Goal: Transaction & Acquisition: Download file/media

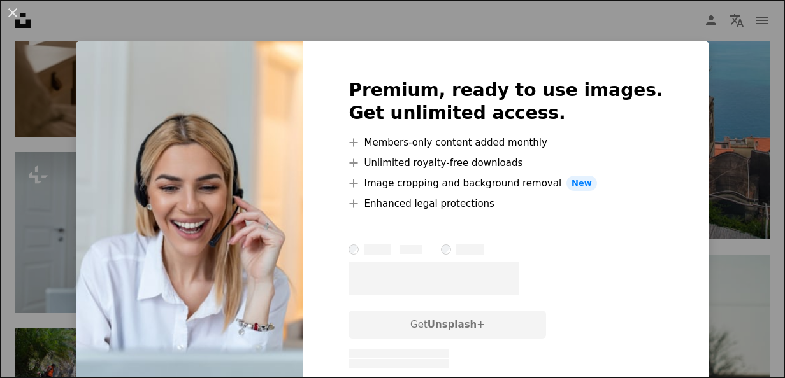
scroll to position [3259, 0]
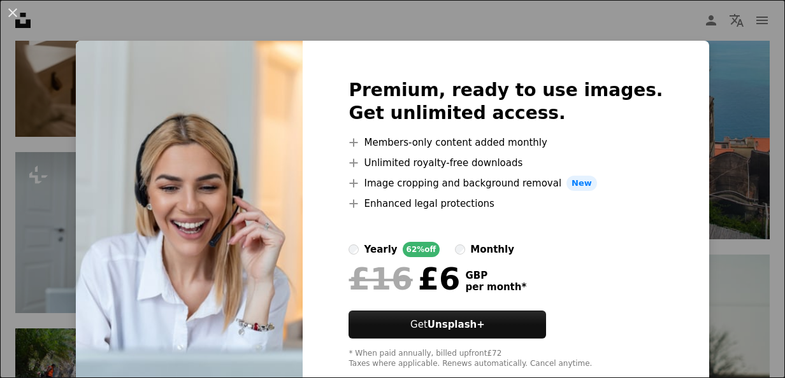
click at [714, 144] on div "An X shape Premium, ready to use images. Get unlimited access. A plus sign Memb…" at bounding box center [392, 189] width 785 height 378
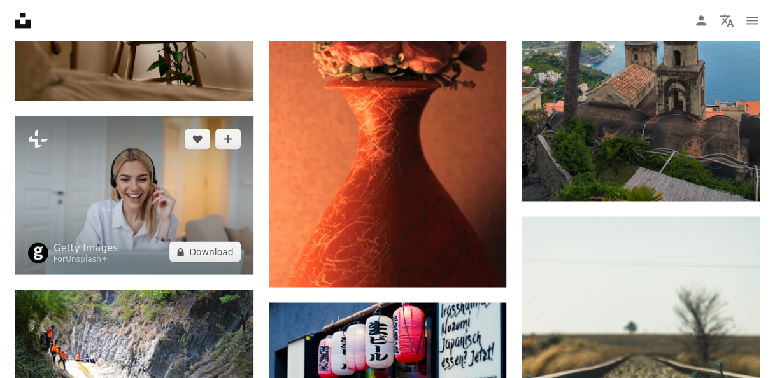
click at [133, 206] on img at bounding box center [134, 195] width 238 height 159
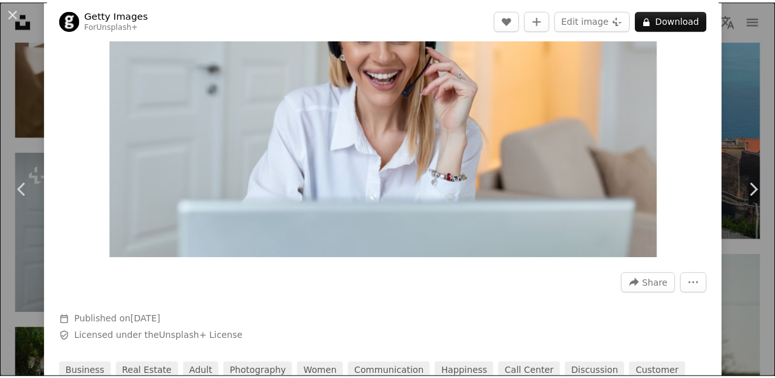
scroll to position [48, 0]
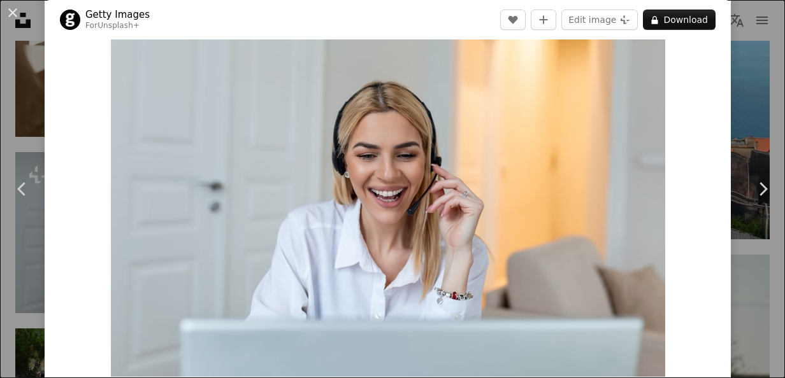
click at [749, 73] on div "An X shape Chevron left Chevron right Getty Images For Unsplash+ A heart A plus…" at bounding box center [392, 189] width 785 height 378
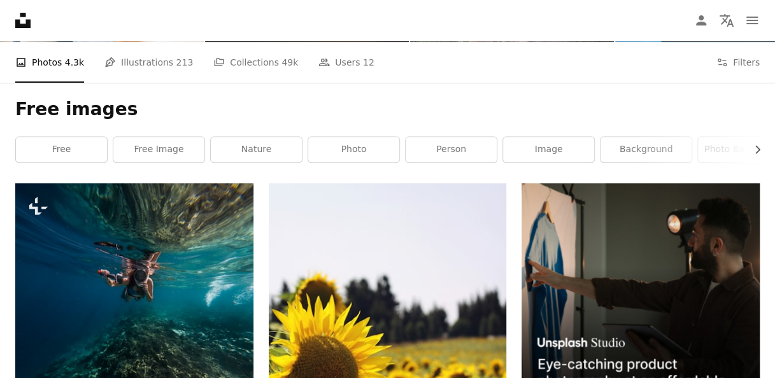
scroll to position [192, 0]
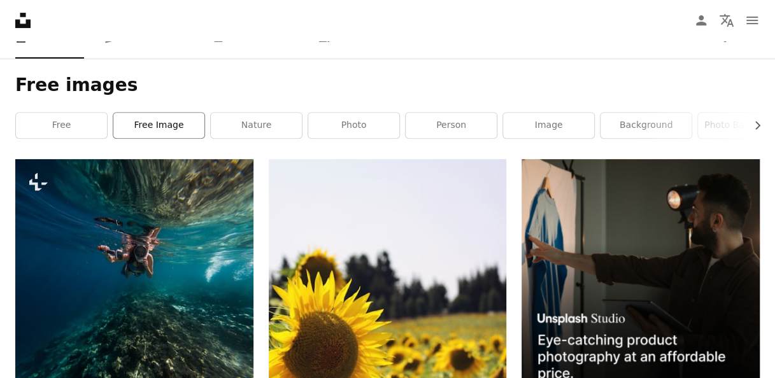
click at [159, 121] on link "free image" at bounding box center [158, 125] width 91 height 25
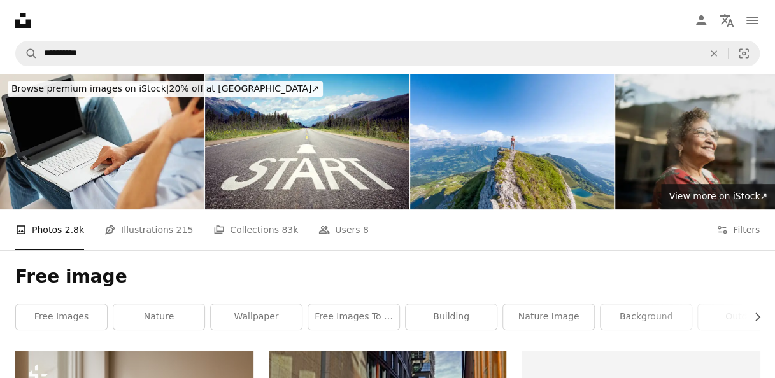
click at [707, 97] on img at bounding box center [717, 142] width 204 height 136
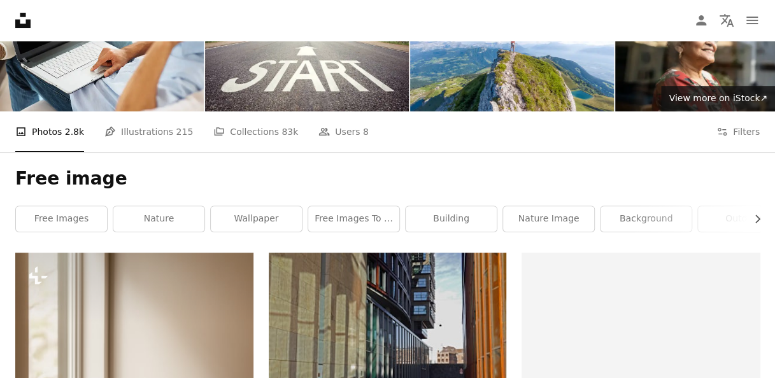
scroll to position [106, 0]
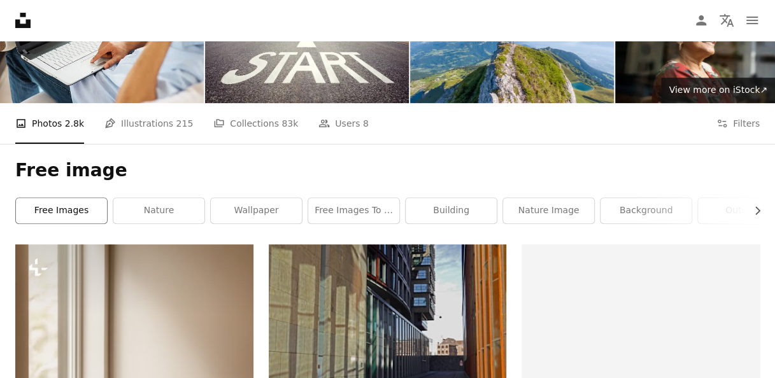
click at [66, 208] on link "free images" at bounding box center [61, 210] width 91 height 25
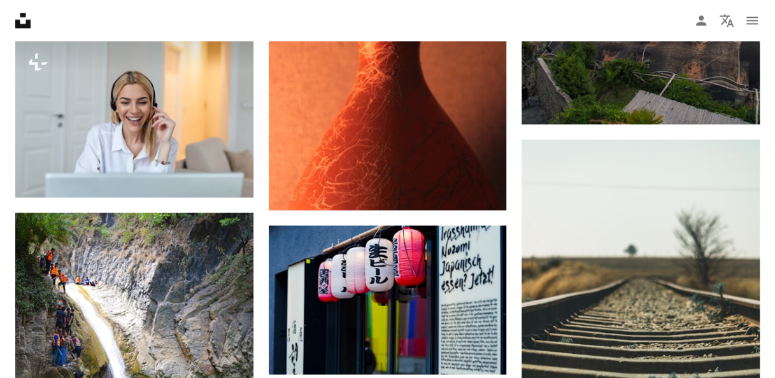
scroll to position [3307, 0]
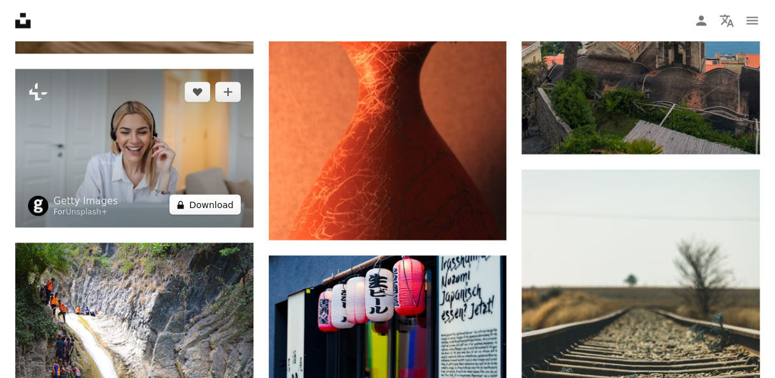
click at [209, 205] on button "A lock Download" at bounding box center [204, 204] width 71 height 20
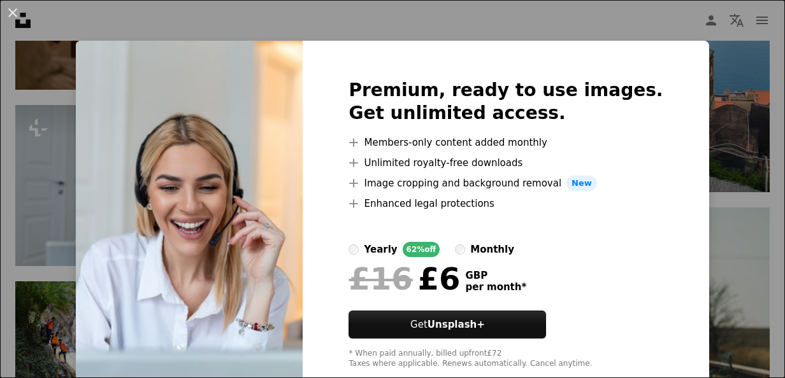
click at [715, 147] on div "An X shape Premium, ready to use images. Get unlimited access. A plus sign Memb…" at bounding box center [392, 189] width 785 height 378
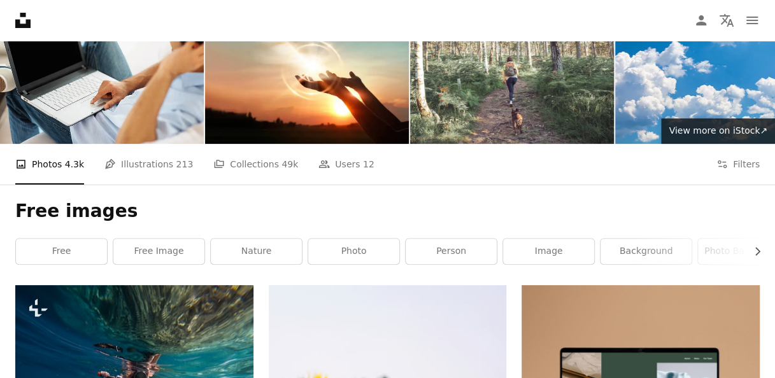
scroll to position [71, 0]
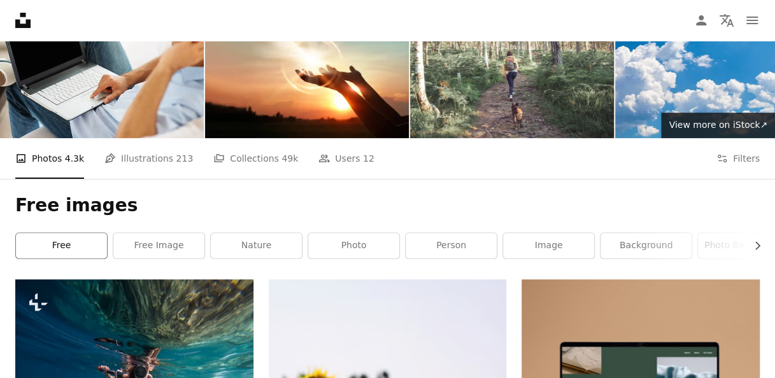
click at [58, 250] on link "free" at bounding box center [61, 245] width 91 height 25
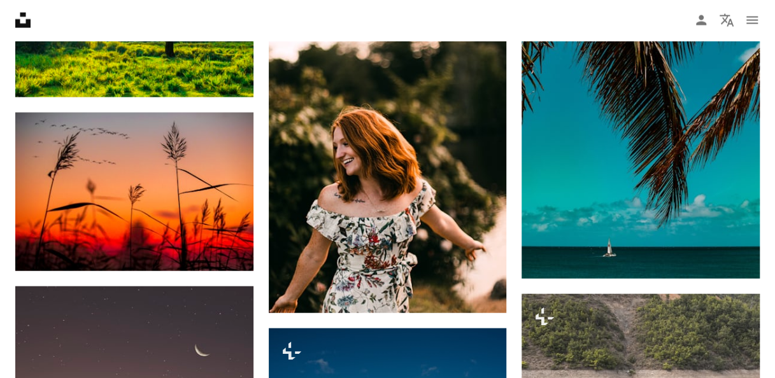
scroll to position [1314, 0]
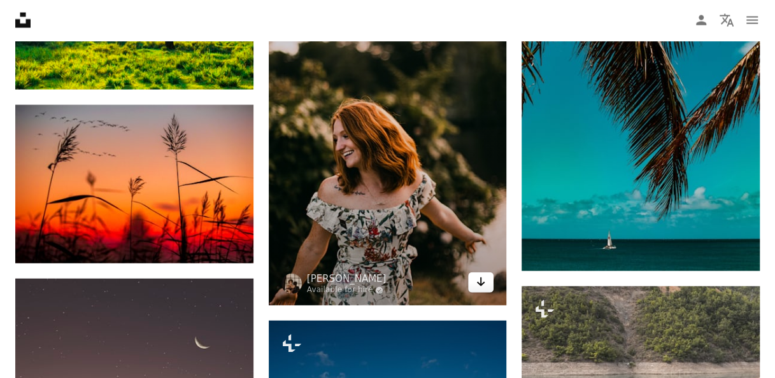
click at [483, 283] on icon "Download" at bounding box center [481, 282] width 8 height 9
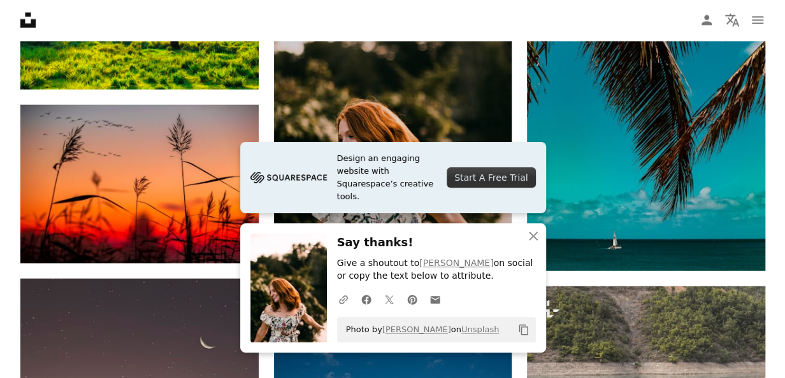
scroll to position [982, 0]
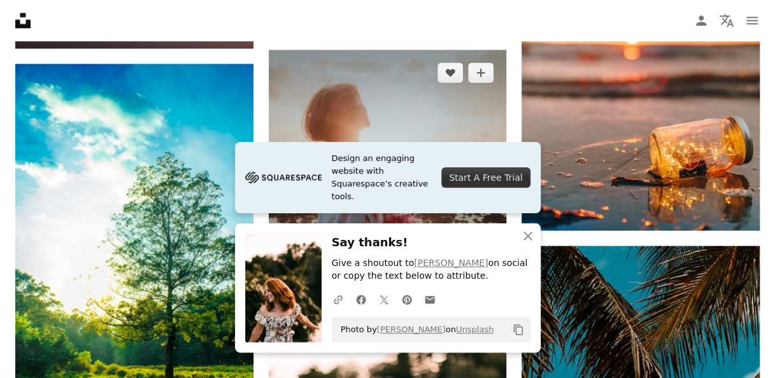
click at [377, 123] on img at bounding box center [388, 157] width 238 height 215
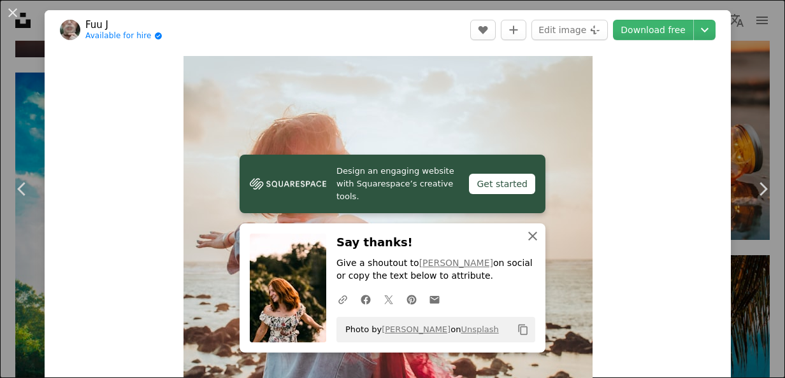
click at [526, 241] on icon "An X shape" at bounding box center [532, 236] width 15 height 15
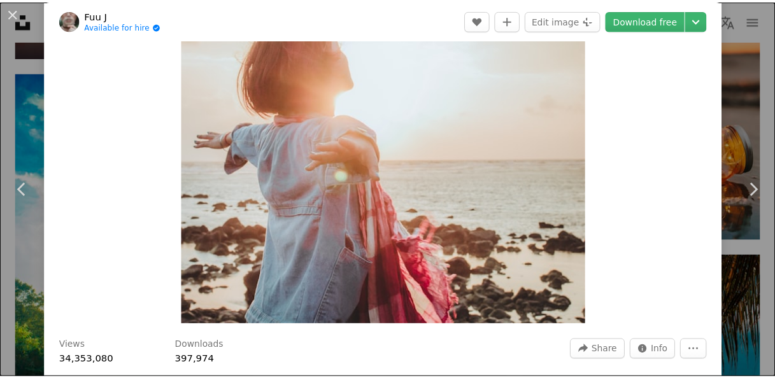
scroll to position [83, 0]
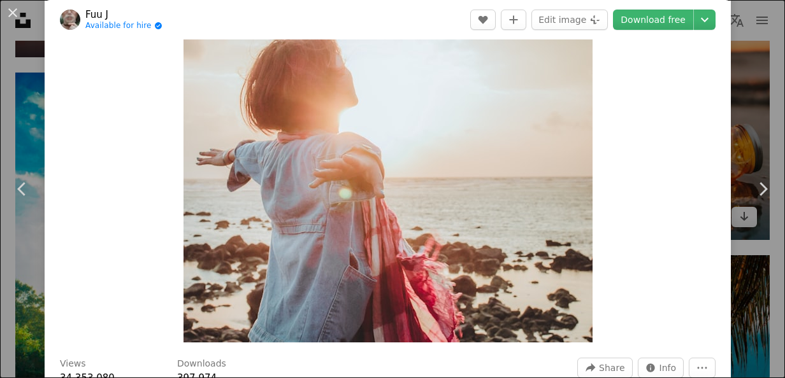
drag, startPoint x: 765, startPoint y: 85, endPoint x: 686, endPoint y: 152, distance: 103.1
click at [686, 152] on div "An X shape Chevron left Chevron right Fuu J Available for hire A checkmark insi…" at bounding box center [392, 189] width 785 height 378
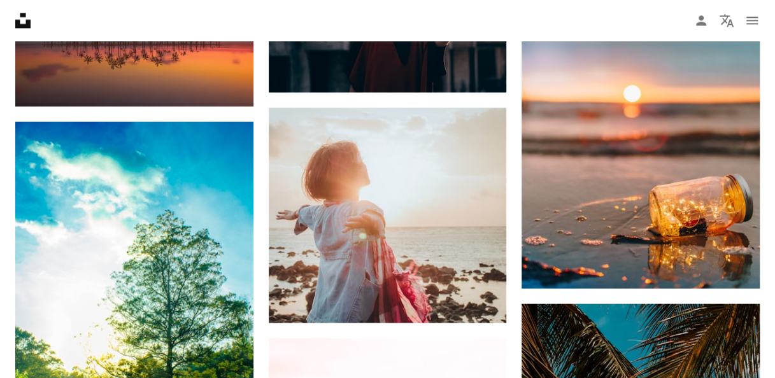
scroll to position [914, 0]
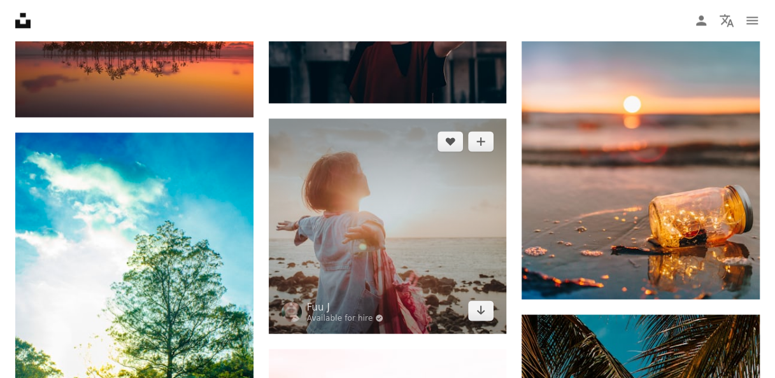
click at [409, 190] on img at bounding box center [388, 226] width 238 height 215
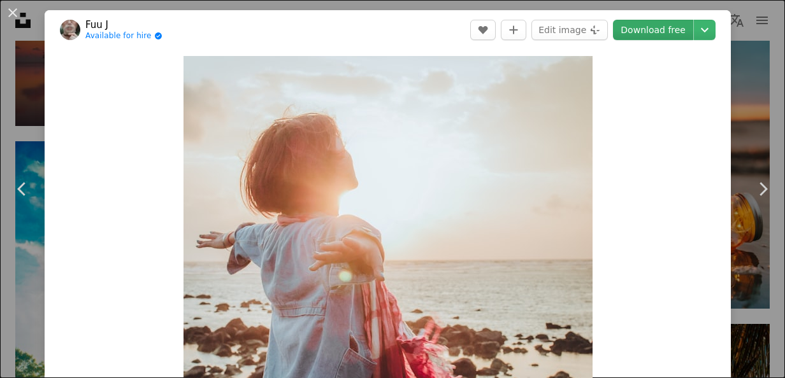
click at [632, 34] on link "Download free" at bounding box center [653, 30] width 80 height 20
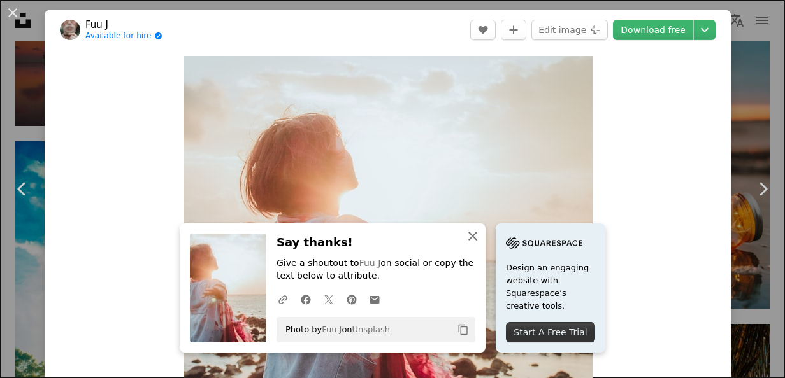
click at [470, 232] on icon "An X shape" at bounding box center [472, 236] width 15 height 15
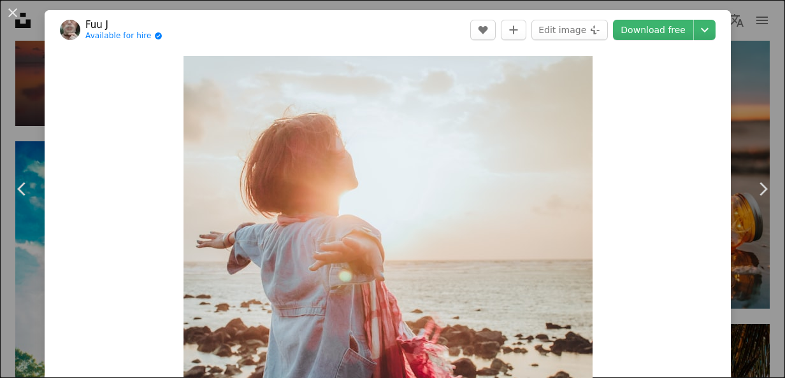
click at [740, 69] on div "An X shape Chevron left Chevron right Fuu J Available for hire A checkmark insi…" at bounding box center [392, 189] width 785 height 378
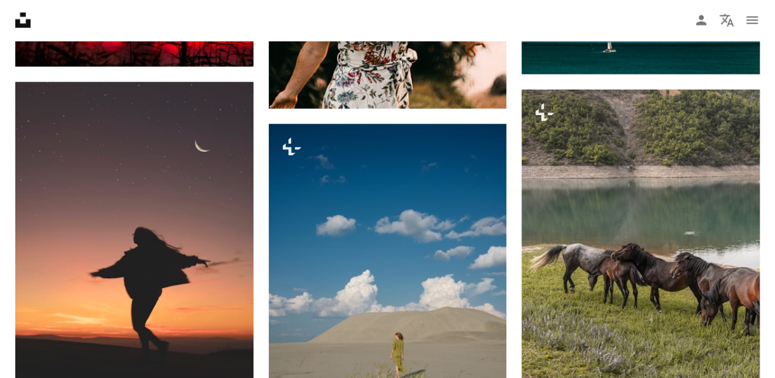
scroll to position [1478, 0]
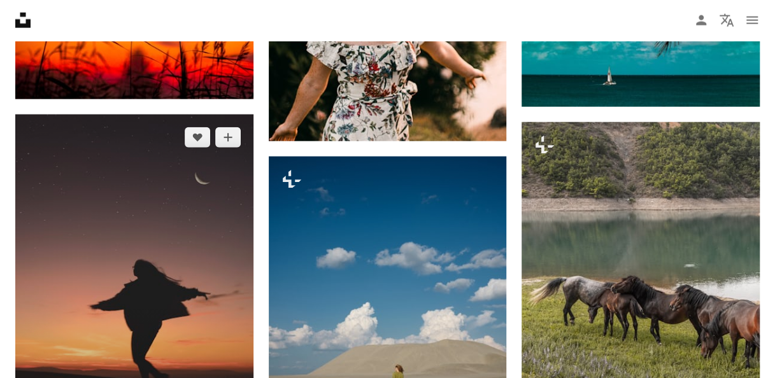
click at [164, 234] on img at bounding box center [134, 293] width 238 height 356
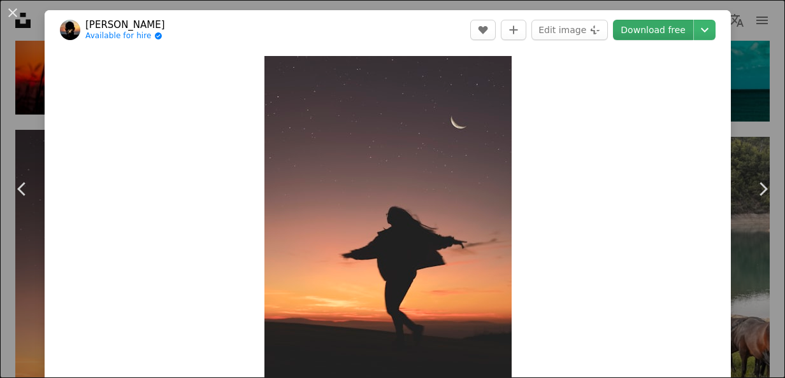
click at [647, 27] on link "Download free" at bounding box center [653, 30] width 80 height 20
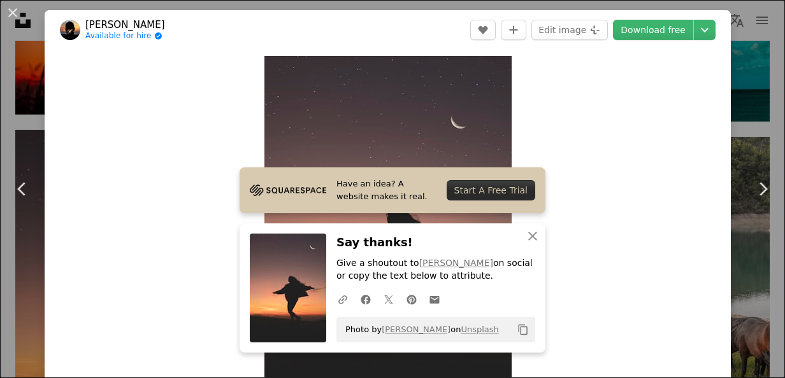
click at [613, 308] on div "Zoom in" at bounding box center [388, 241] width 686 height 382
click at [735, 66] on div "An X shape Chevron left Chevron right Have an idea? A website makes it real. St…" at bounding box center [392, 189] width 785 height 378
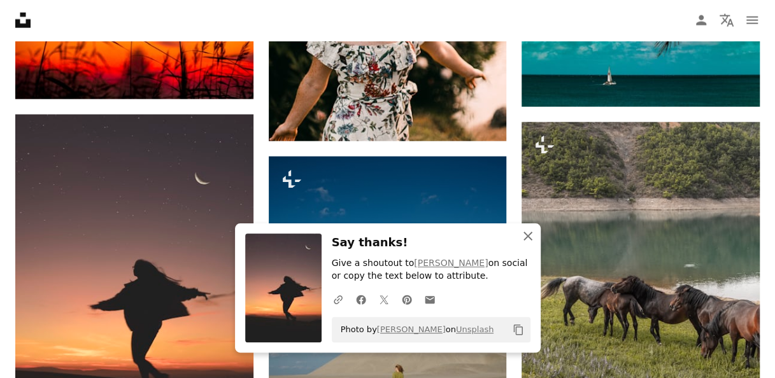
click at [521, 240] on icon "An X shape" at bounding box center [528, 236] width 15 height 15
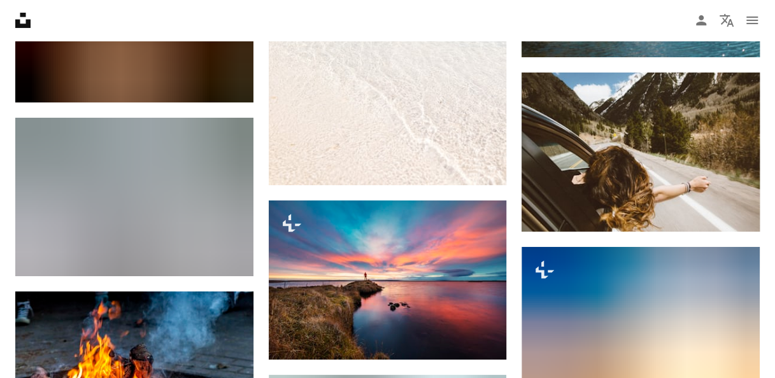
scroll to position [2173, 0]
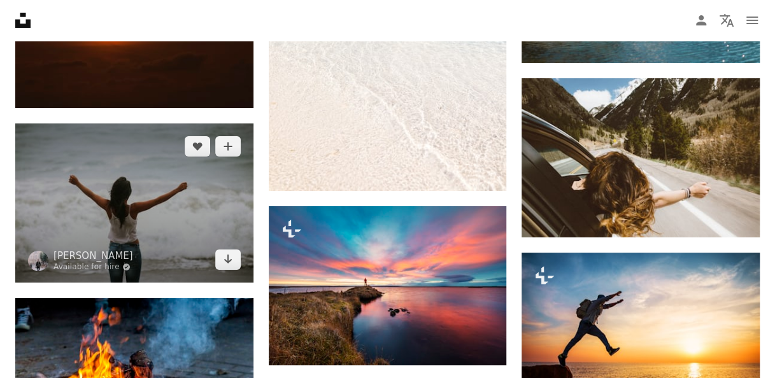
click at [150, 180] on img at bounding box center [134, 203] width 238 height 159
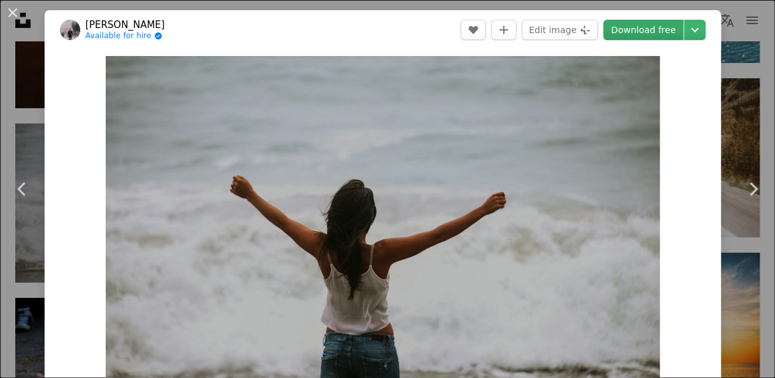
click at [636, 34] on link "Download free" at bounding box center [643, 30] width 80 height 20
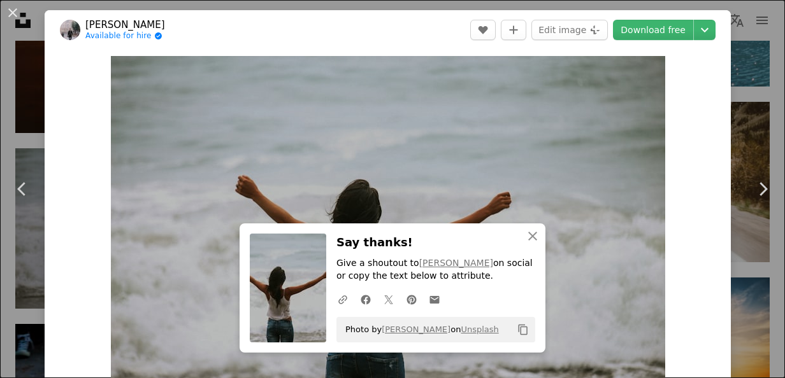
click at [345, 19] on header "[PERSON_NAME] Available for hire A checkmark inside of a circle A heart A plus …" at bounding box center [388, 30] width 686 height 40
click at [526, 233] on icon "An X shape" at bounding box center [532, 236] width 15 height 15
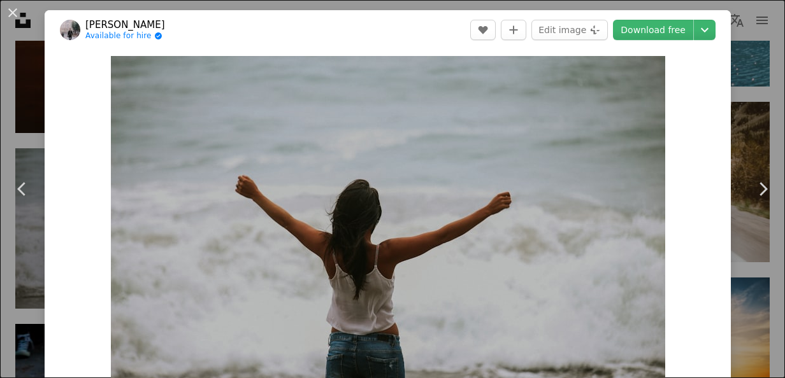
click at [743, 66] on div "An X shape Chevron left Chevron right [PERSON_NAME] Available for hire A checkm…" at bounding box center [392, 189] width 785 height 378
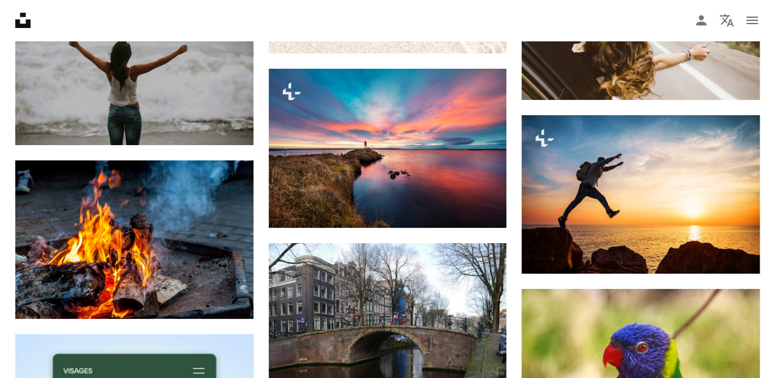
scroll to position [2317, 0]
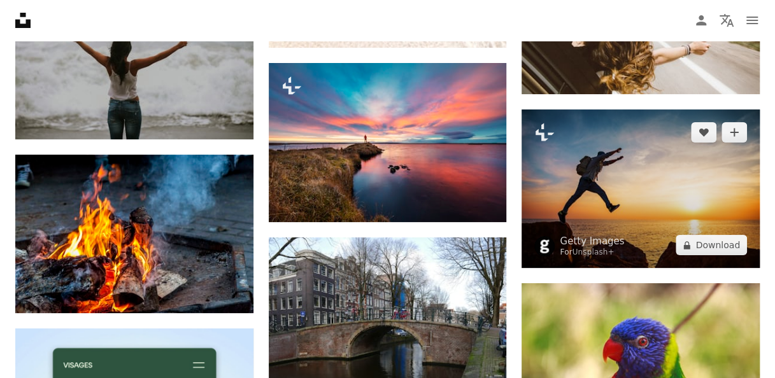
click at [666, 198] on img at bounding box center [641, 189] width 238 height 159
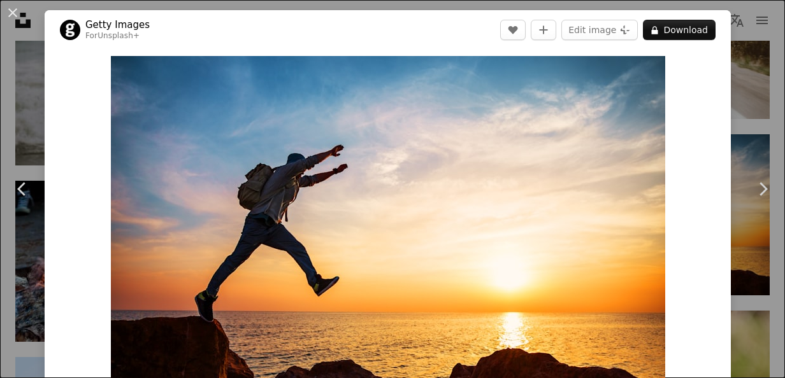
click at [744, 96] on div "An X shape Chevron left Chevron right Getty Images For Unsplash+ A heart A plus…" at bounding box center [392, 189] width 785 height 378
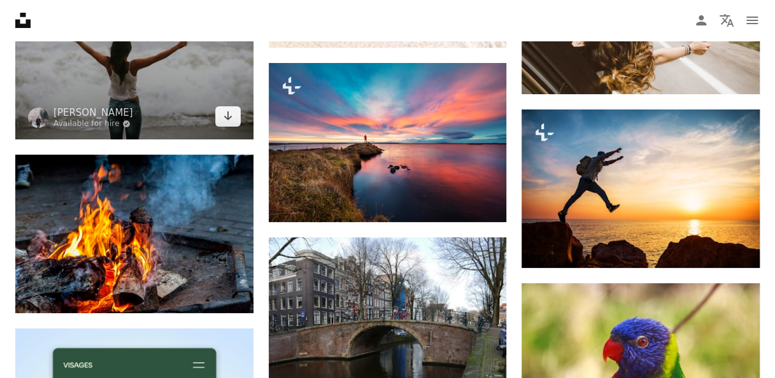
click at [101, 59] on img at bounding box center [134, 59] width 238 height 159
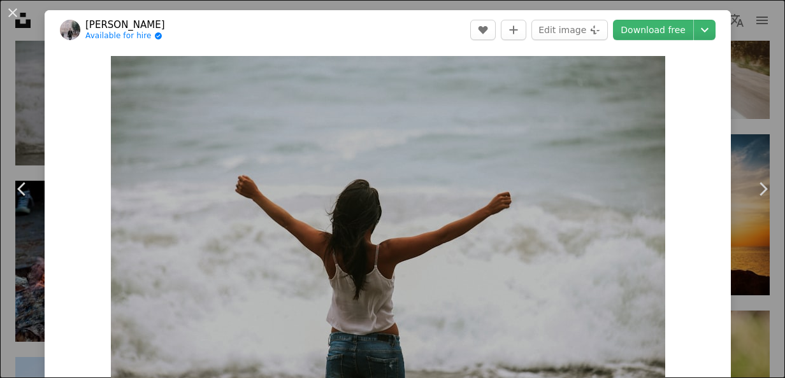
click at [739, 102] on div "An X shape Chevron left Chevron right [PERSON_NAME] Available for hire A checkm…" at bounding box center [392, 189] width 785 height 378
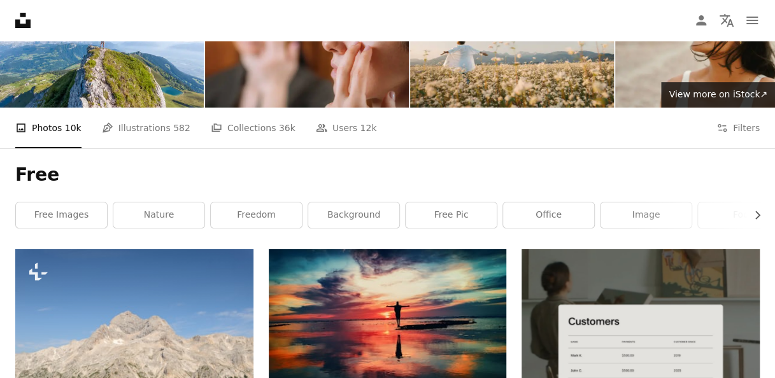
scroll to position [102, 0]
click at [751, 212] on icon "Chevron right" at bounding box center [757, 215] width 13 height 13
click at [756, 208] on button "Chevron right" at bounding box center [753, 215] width 14 height 25
click at [756, 211] on icon "Chevron right" at bounding box center [757, 215] width 13 height 13
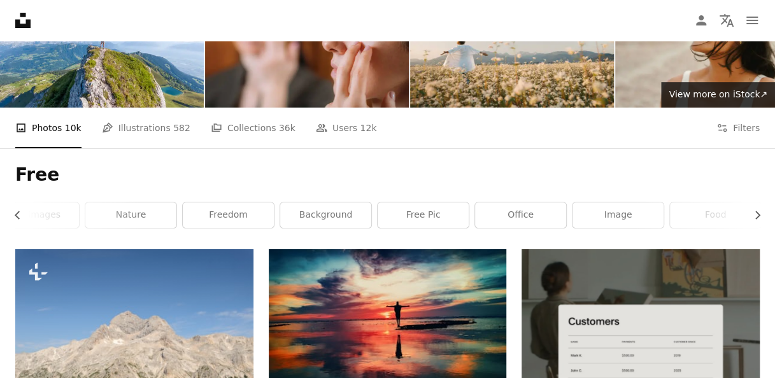
scroll to position [0, 0]
click at [64, 217] on link "free images" at bounding box center [61, 215] width 91 height 25
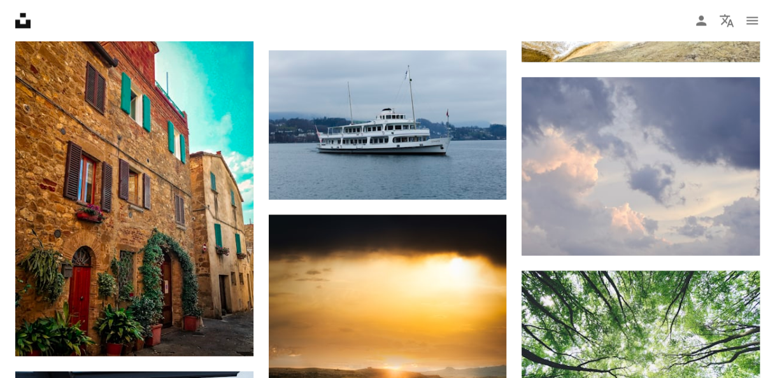
scroll to position [1111, 0]
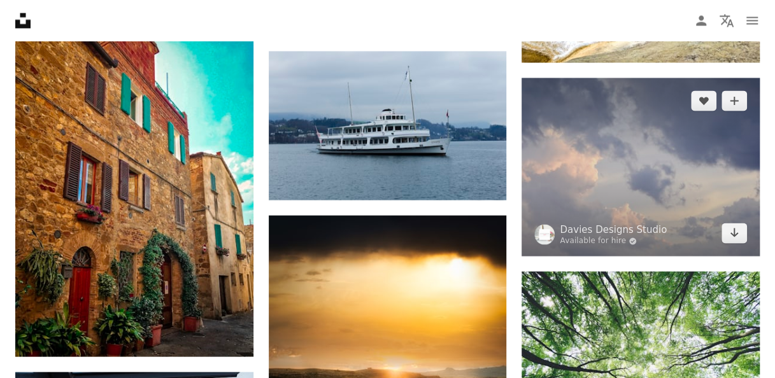
click at [734, 217] on img at bounding box center [641, 167] width 238 height 178
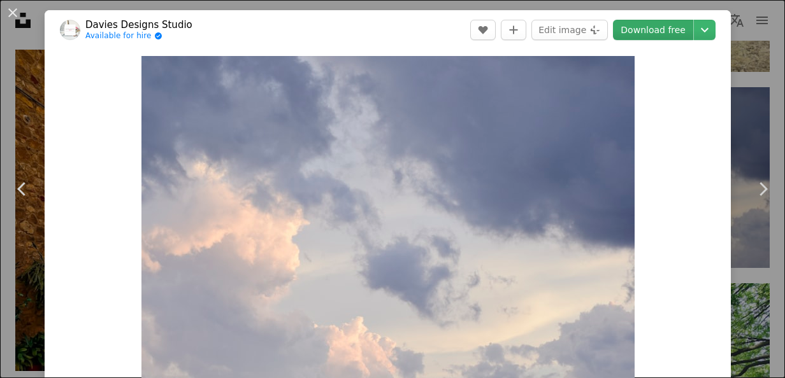
click at [670, 33] on link "Download free" at bounding box center [653, 30] width 80 height 20
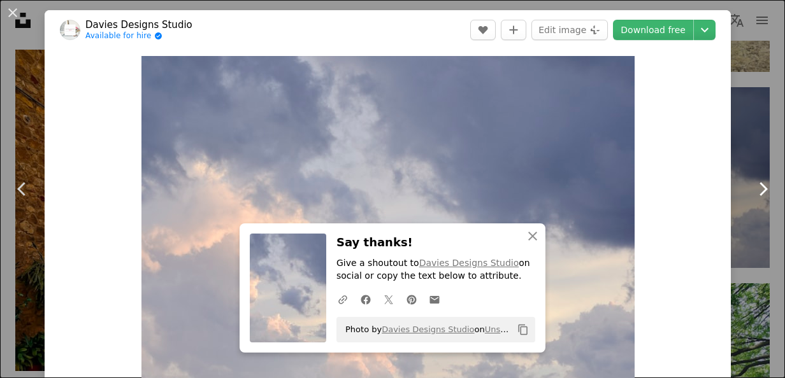
click at [744, 141] on link "Chevron right" at bounding box center [762, 189] width 45 height 122
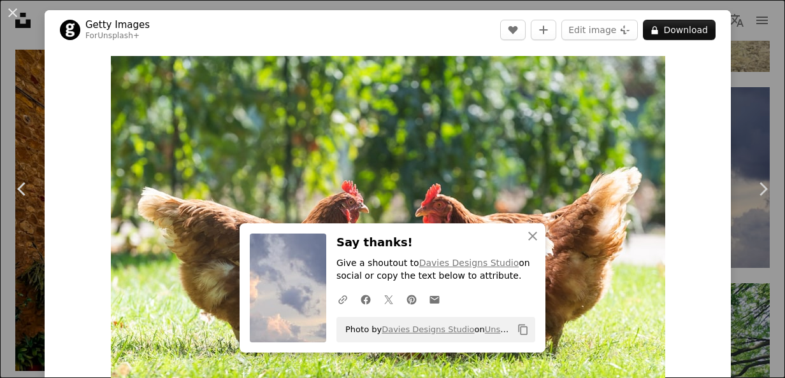
click at [739, 55] on div "An X shape Chevron left Chevron right An X shape Close Say thanks! Give a shout…" at bounding box center [392, 189] width 785 height 378
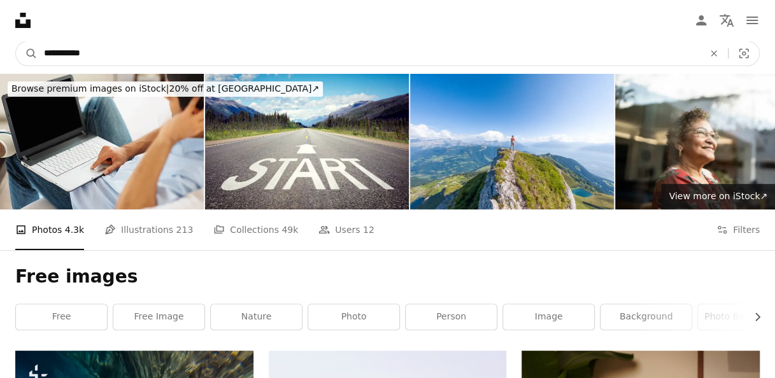
click at [133, 51] on input "**********" at bounding box center [369, 53] width 663 height 24
type input "**********"
click at [16, 41] on button "A magnifying glass" at bounding box center [27, 53] width 22 height 24
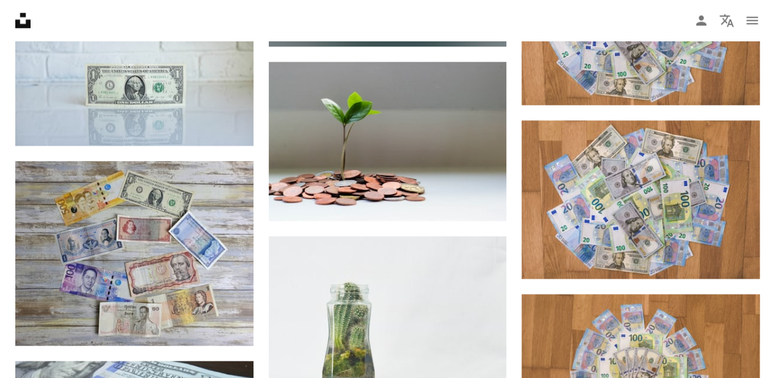
scroll to position [733, 0]
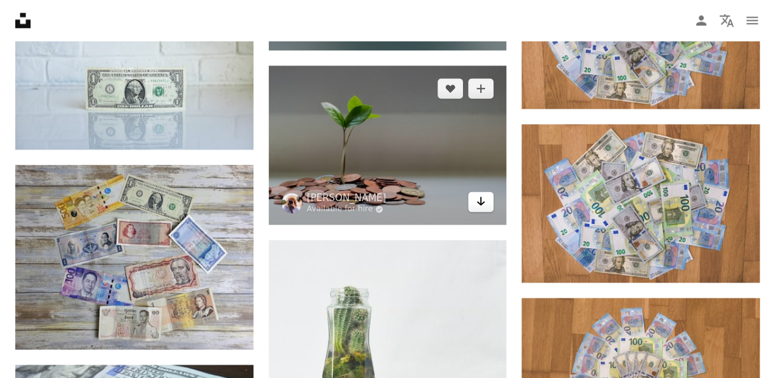
click at [479, 205] on icon "Arrow pointing down" at bounding box center [481, 201] width 10 height 15
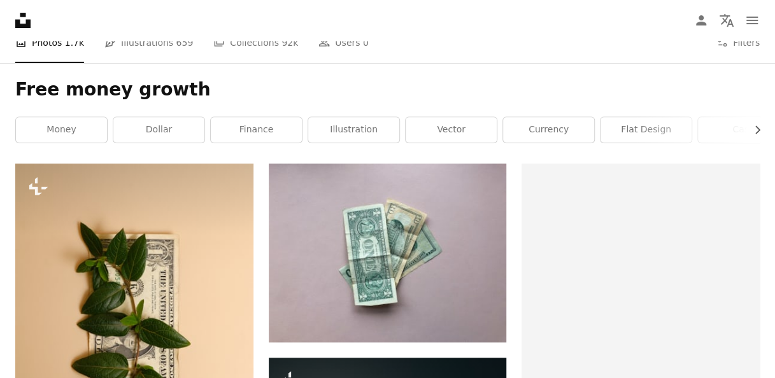
scroll to position [0, 0]
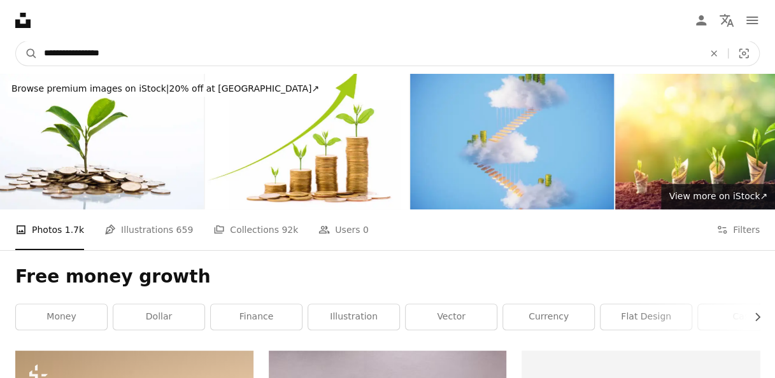
click at [140, 53] on input "**********" at bounding box center [369, 53] width 663 height 24
type input "**********"
click button "A magnifying glass" at bounding box center [27, 53] width 22 height 24
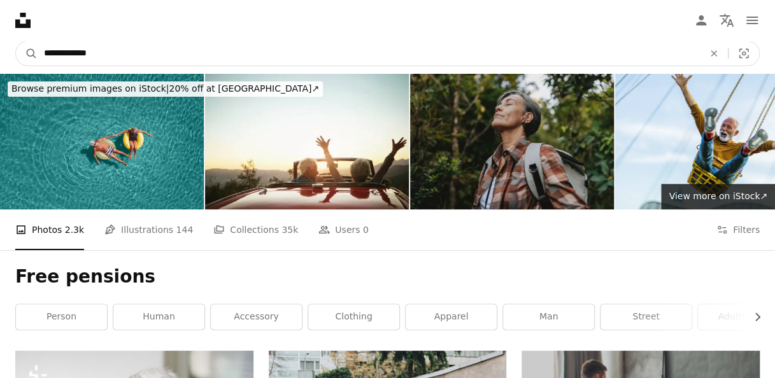
click at [148, 52] on input "**********" at bounding box center [369, 53] width 663 height 24
type input "**********"
click button "A magnifying glass" at bounding box center [27, 53] width 22 height 24
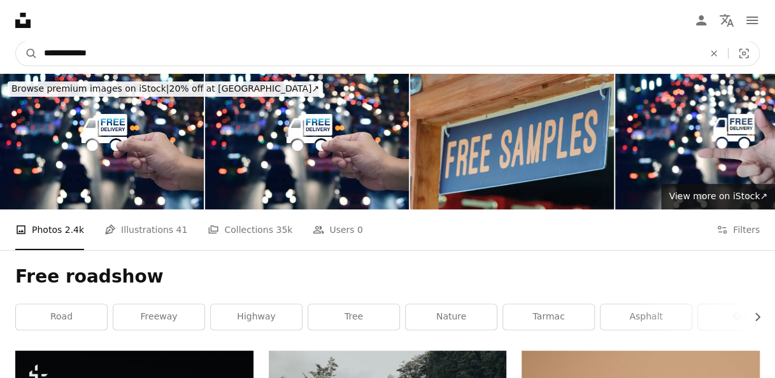
click at [145, 54] on input "**********" at bounding box center [369, 53] width 663 height 24
click at [145, 54] on input "******" at bounding box center [369, 53] width 663 height 24
type input "**********"
click button "A magnifying glass" at bounding box center [27, 53] width 22 height 24
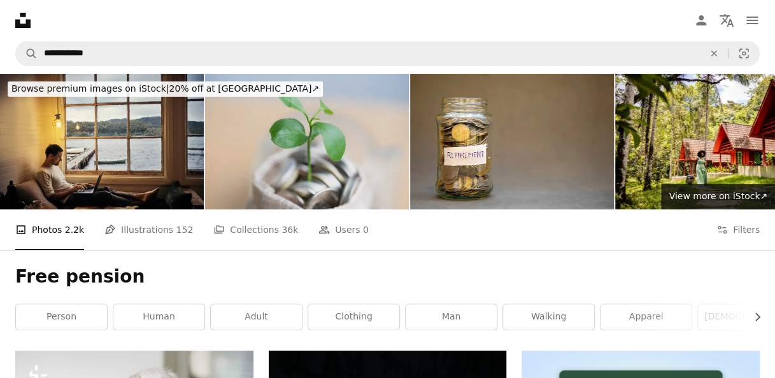
click at [338, 131] on img at bounding box center [307, 142] width 204 height 136
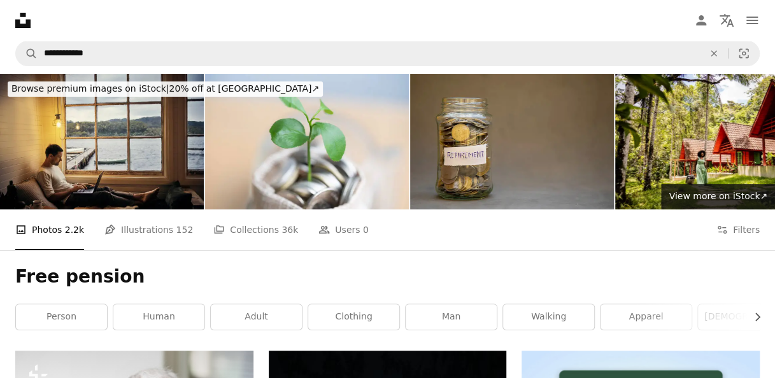
click at [507, 160] on img at bounding box center [512, 142] width 204 height 136
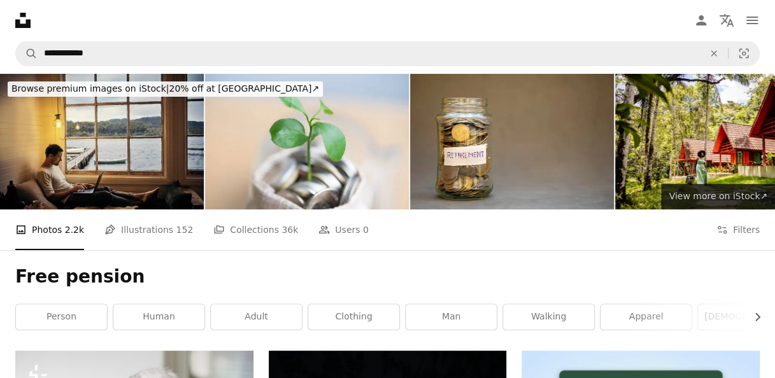
click at [726, 190] on link "View more ↗ View more on iStock ↗" at bounding box center [718, 196] width 114 height 25
